Goal: Task Accomplishment & Management: Use online tool/utility

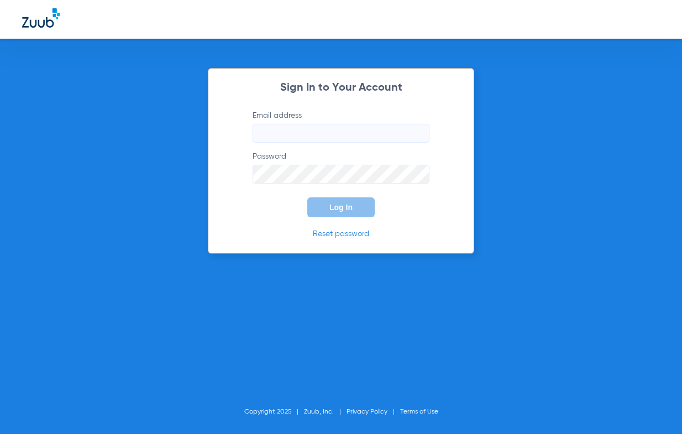
type input "[EMAIL_ADDRESS][DOMAIN_NAME]"
click at [357, 203] on button "Log In" at bounding box center [340, 207] width 67 height 20
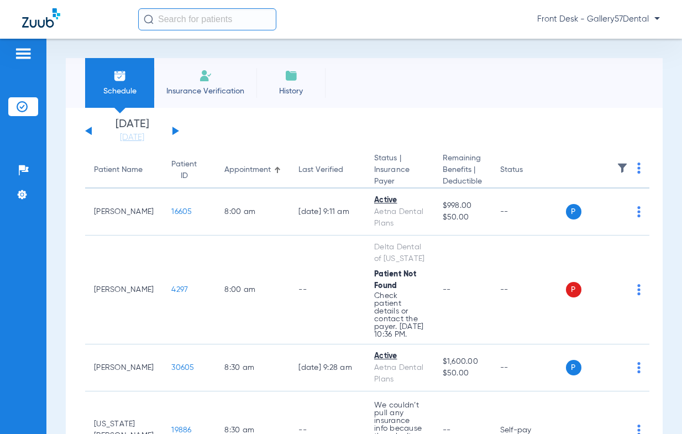
click at [226, 88] on span "Insurance Verification" at bounding box center [205, 91] width 86 height 11
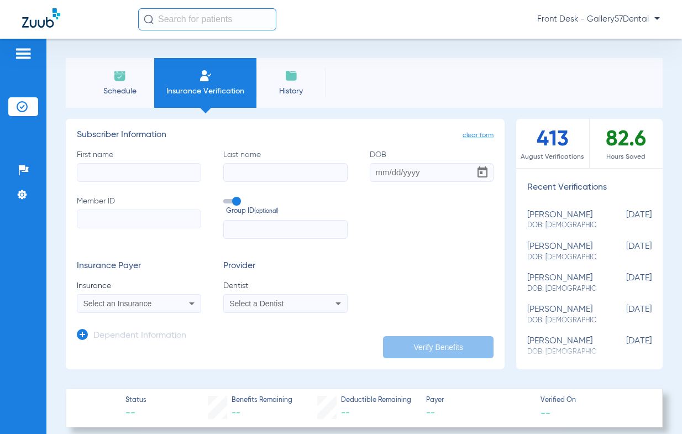
click at [161, 164] on input "First name" at bounding box center [139, 172] width 124 height 19
type input "[PERSON_NAME]"
click at [240, 168] on input "Last name" at bounding box center [285, 172] width 124 height 19
type input "[PERSON_NAME]"
click at [376, 172] on input "DOB" at bounding box center [432, 172] width 124 height 19
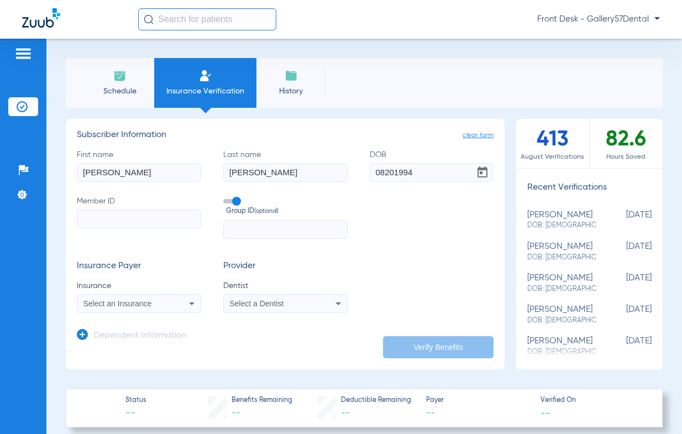
type input "[DATE]"
click at [104, 223] on input "Member ID" at bounding box center [139, 218] width 124 height 19
click at [173, 213] on input "Member ID Required" at bounding box center [139, 218] width 124 height 19
paste input "00381876200"
type input "00381876200"
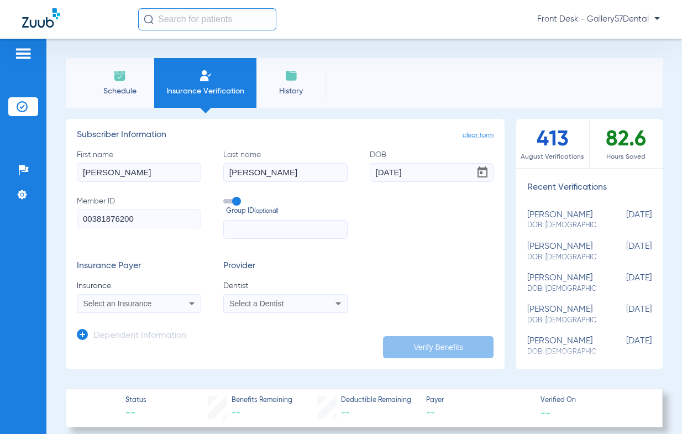
click at [166, 300] on div "Select an Insurance" at bounding box center [127, 303] width 89 height 8
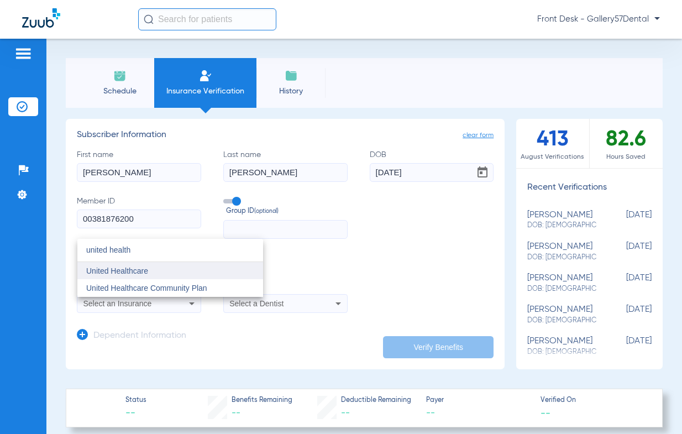
type input "united health"
click at [139, 263] on mat-option "United Healthcare" at bounding box center [170, 271] width 186 height 18
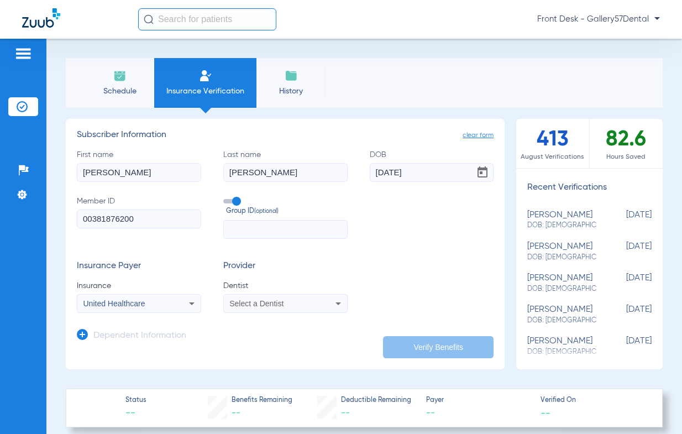
click at [272, 300] on span "Select a Dentist" at bounding box center [256, 303] width 54 height 9
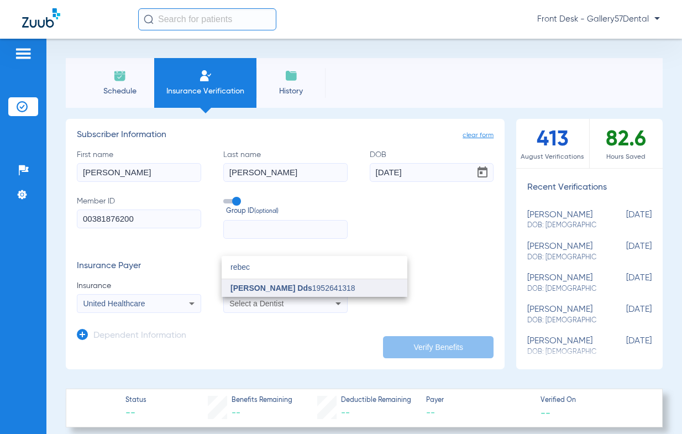
type input "rebec"
click at [250, 287] on span "[PERSON_NAME] Dds" at bounding box center [271, 287] width 82 height 9
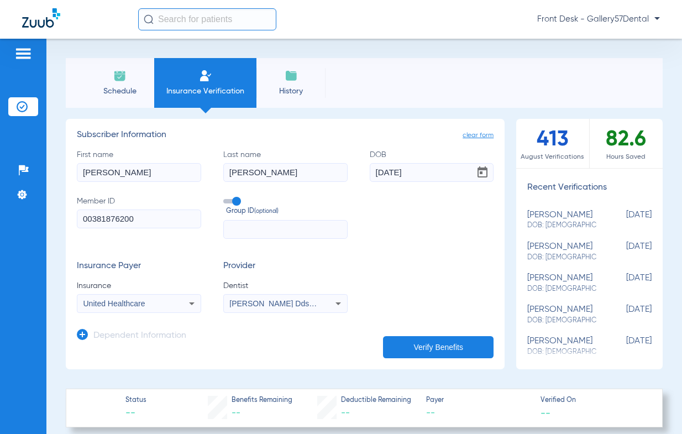
click at [441, 346] on button "Verify Benefits" at bounding box center [438, 347] width 110 height 22
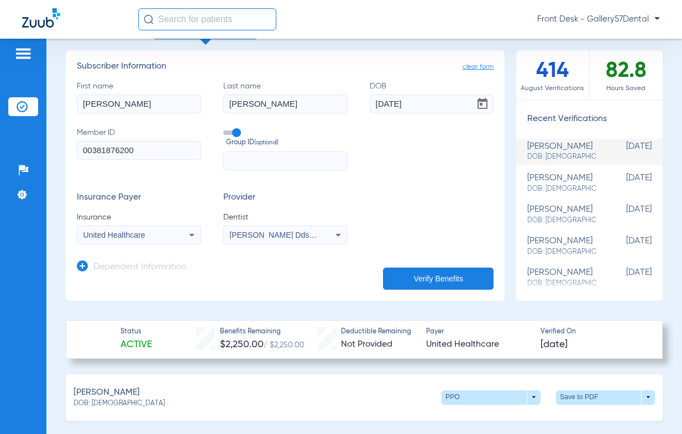
scroll to position [166, 0]
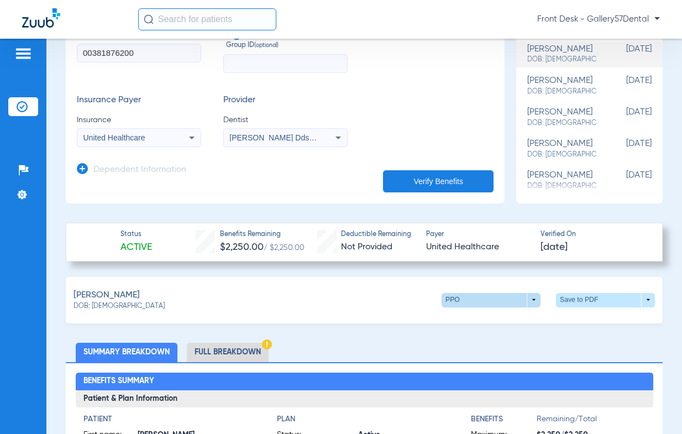
click at [513, 305] on span at bounding box center [490, 300] width 99 height 14
click at [452, 337] on button "Out of Network" at bounding box center [468, 342] width 69 height 22
click at [249, 349] on li "Full Breakdown" at bounding box center [228, 351] width 82 height 19
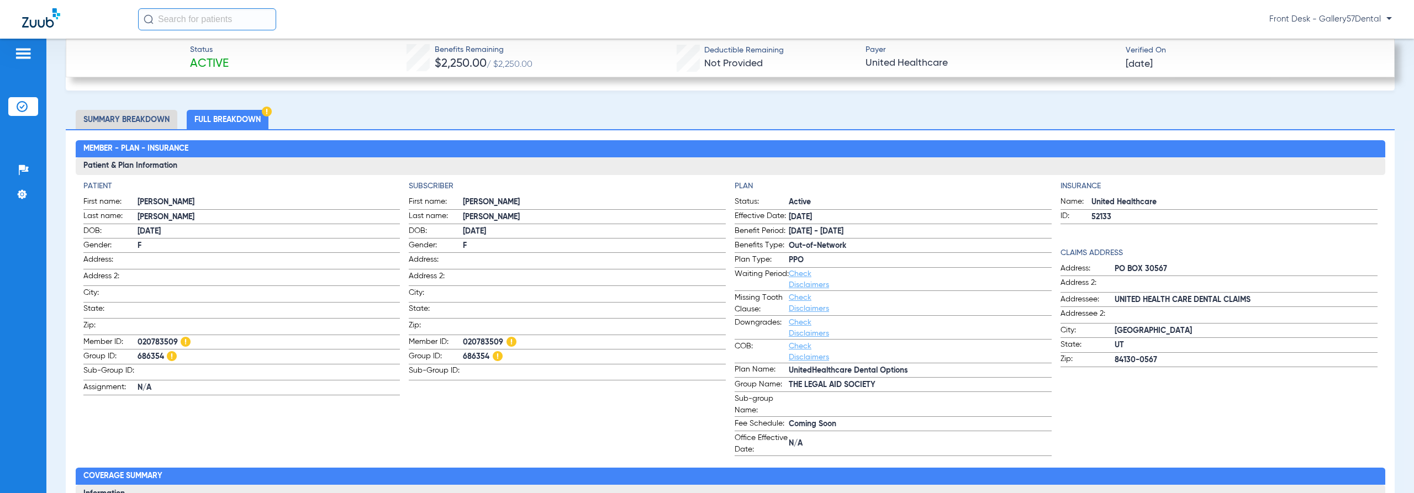
scroll to position [110, 0]
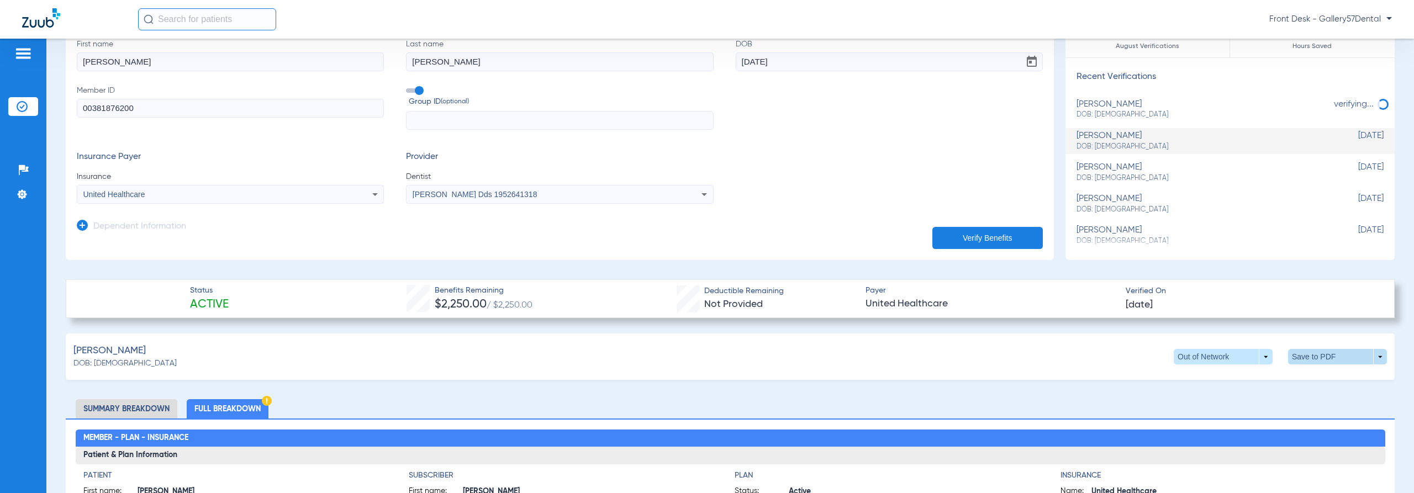
click at [681, 357] on span at bounding box center [1338, 357] width 27 height 27
click at [681, 371] on button "insert_drive_file Save to PDF" at bounding box center [1235, 378] width 83 height 22
